Goal: Complete application form

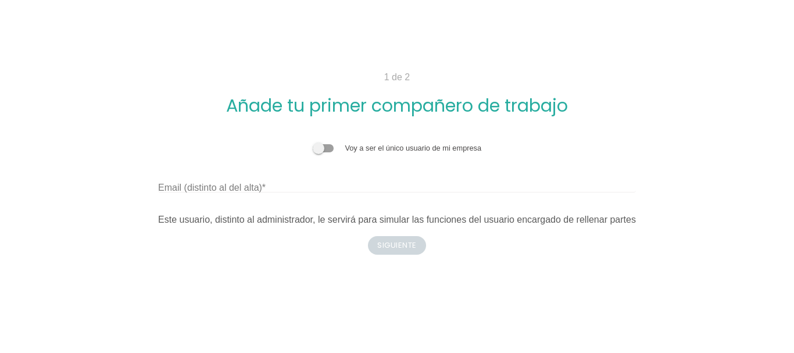
click at [214, 187] on label "Email (distinto al del alta)" at bounding box center [212, 188] width 108 height 14
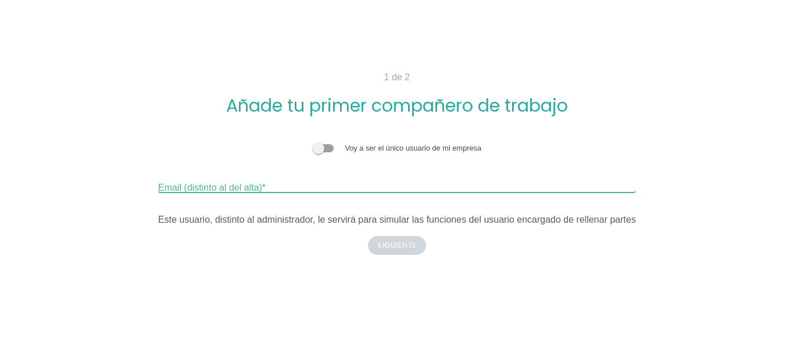
click at [214, 187] on input "Email (distinto al del alta)" at bounding box center [397, 183] width 478 height 19
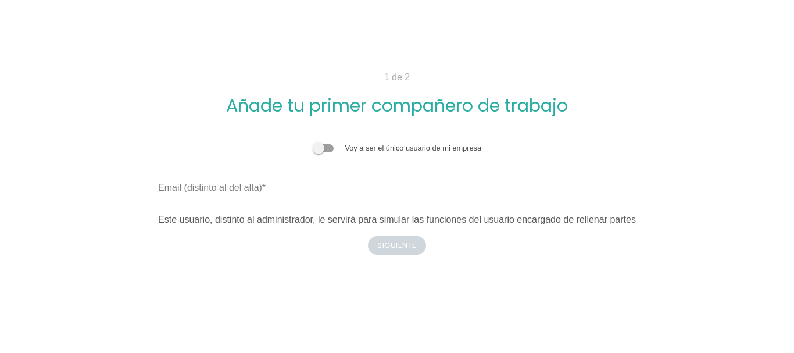
click at [328, 152] on span at bounding box center [323, 148] width 21 height 8
click at [313, 142] on input "checkbox" at bounding box center [313, 142] width 0 height 0
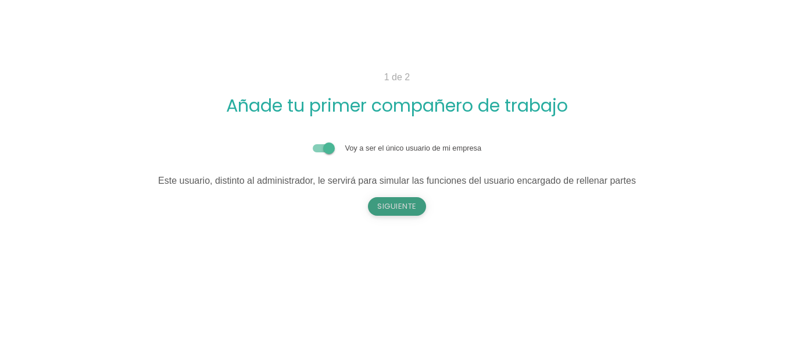
click at [392, 202] on button "Siguiente" at bounding box center [397, 206] width 58 height 19
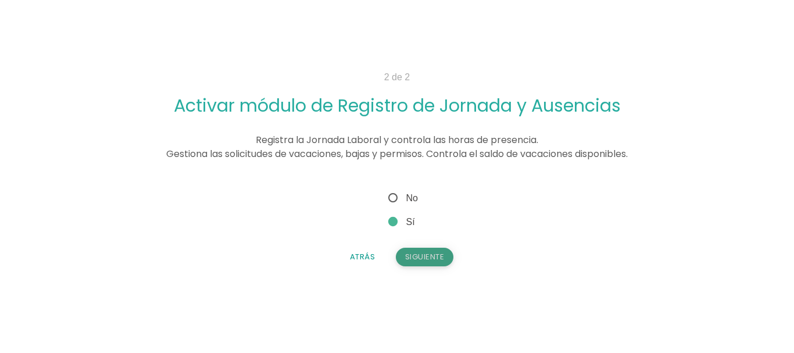
click at [432, 261] on button "Siguiente" at bounding box center [425, 257] width 58 height 19
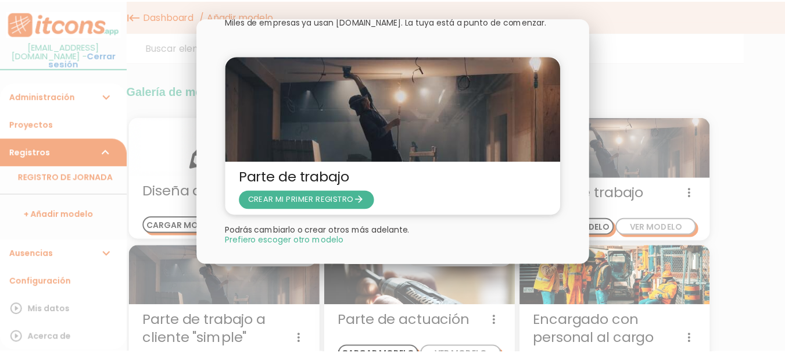
scroll to position [56, 0]
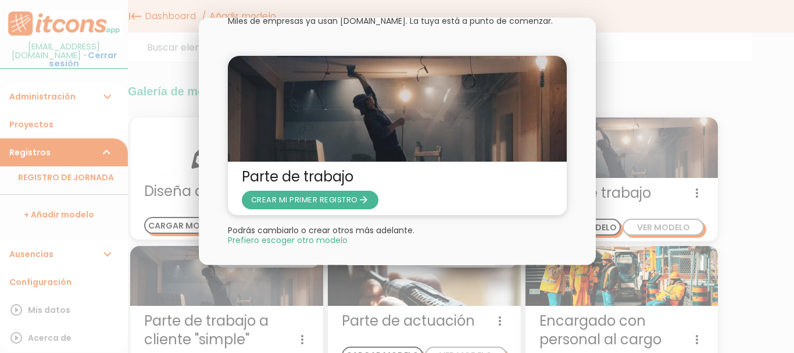
click at [714, 41] on div at bounding box center [397, 132] width 794 height 441
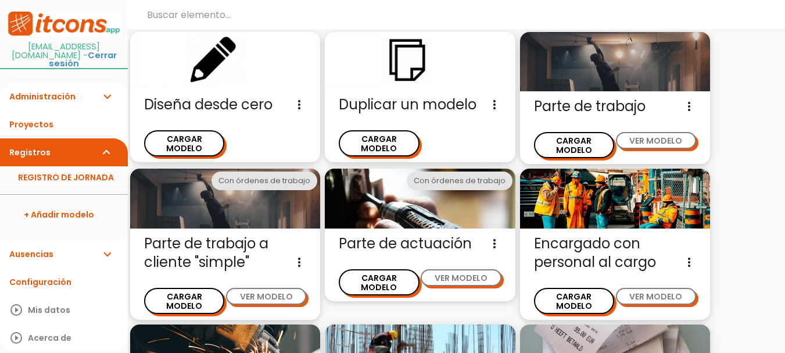
scroll to position [28, 0]
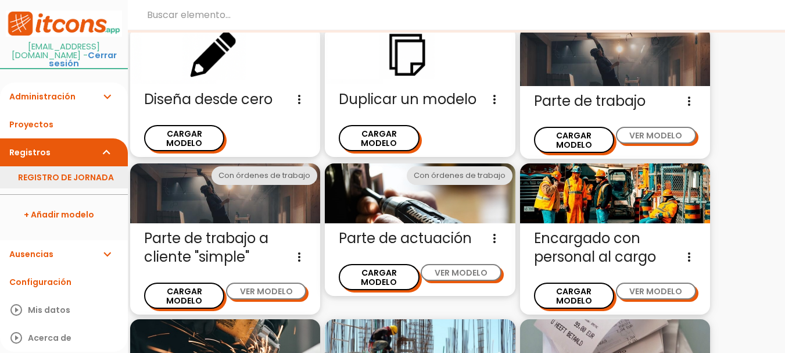
click at [88, 166] on link "REGISTRO DE JORNADA" at bounding box center [64, 177] width 128 height 22
